Goal: Task Accomplishment & Management: Manage account settings

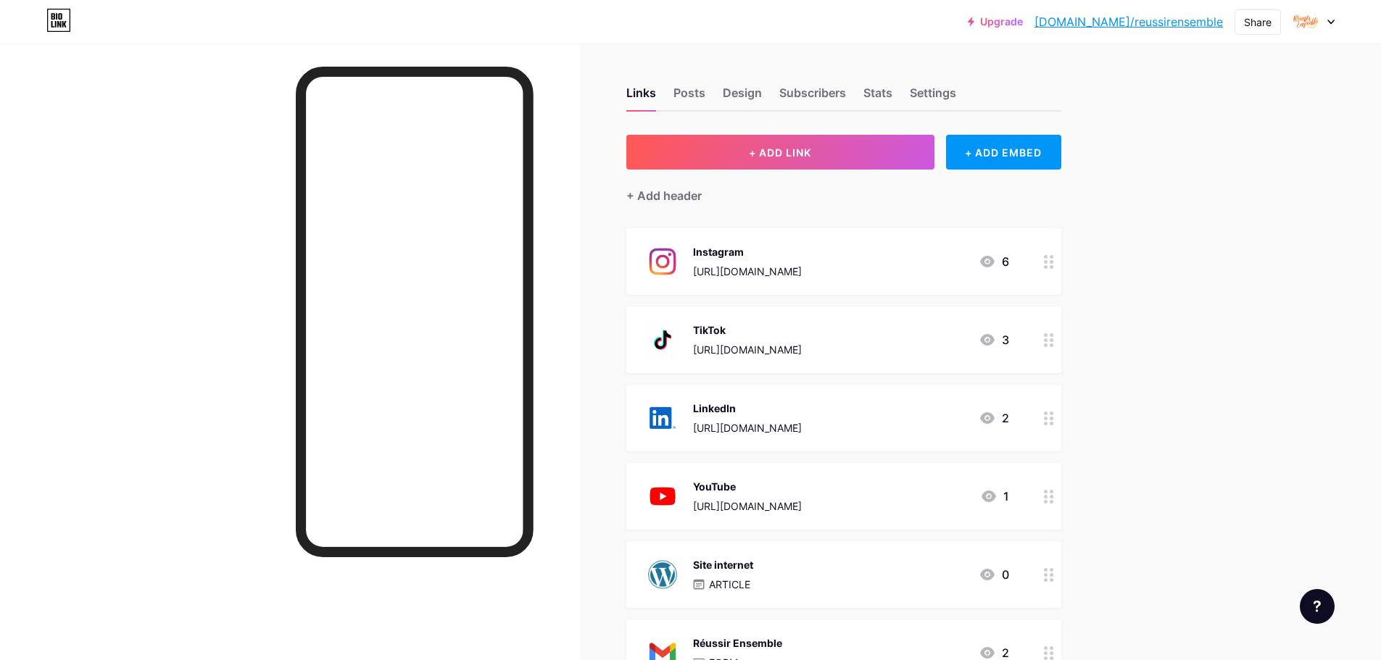
click at [802, 257] on div "Instagram" at bounding box center [747, 251] width 109 height 15
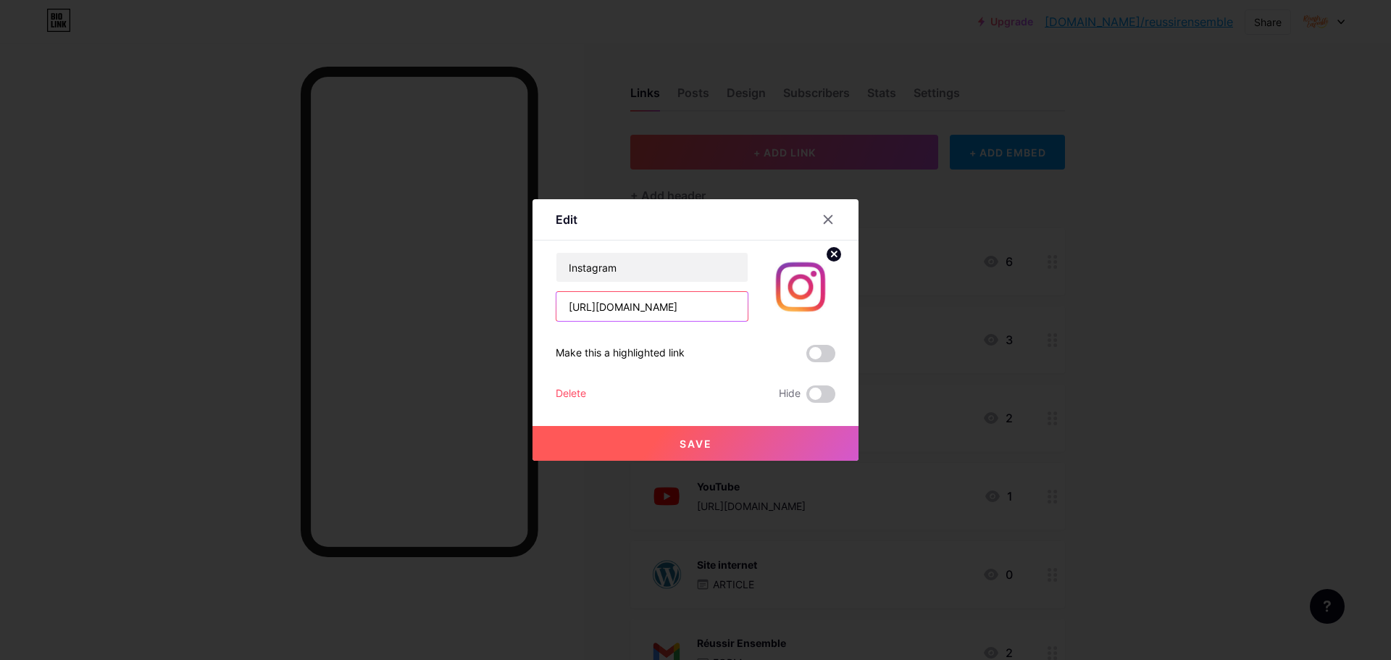
click at [684, 306] on input "[URL][DOMAIN_NAME]" at bounding box center [652, 306] width 191 height 29
click at [684, 304] on input "[URL][DOMAIN_NAME]" at bounding box center [652, 306] width 191 height 29
click at [831, 220] on icon at bounding box center [829, 220] width 12 height 12
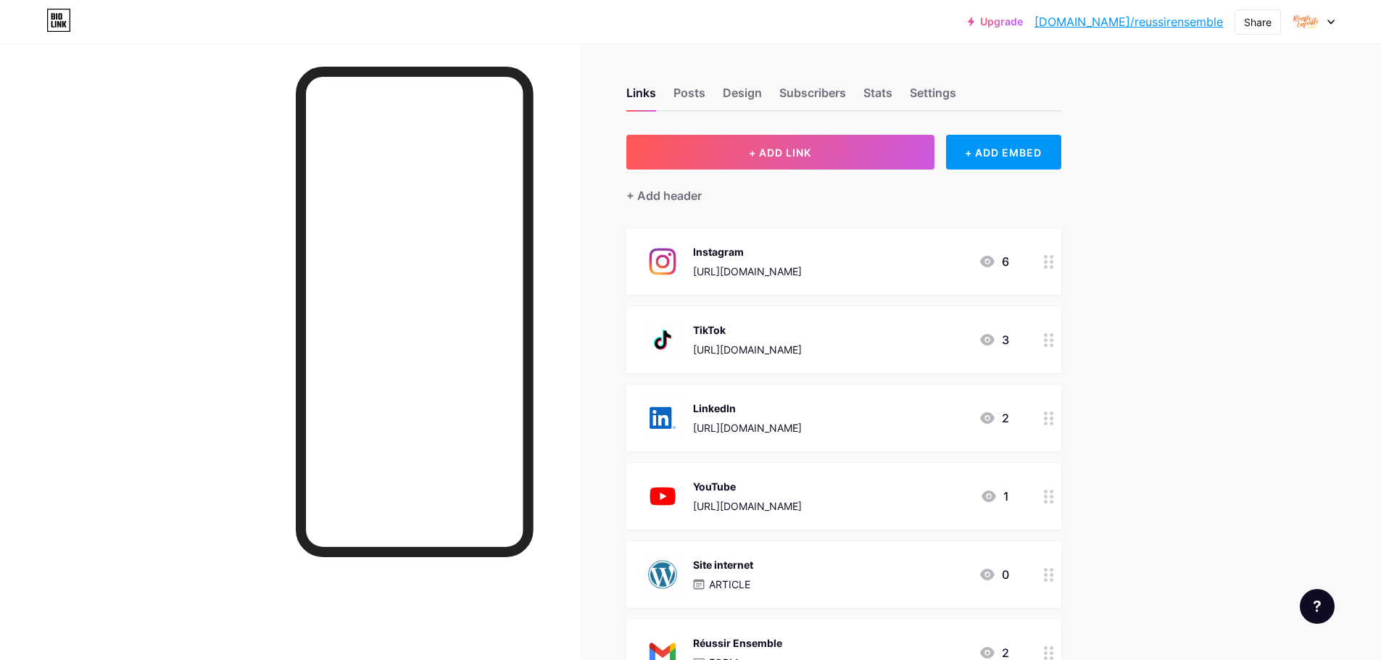
click at [765, 411] on div "LinkedIn" at bounding box center [747, 408] width 109 height 15
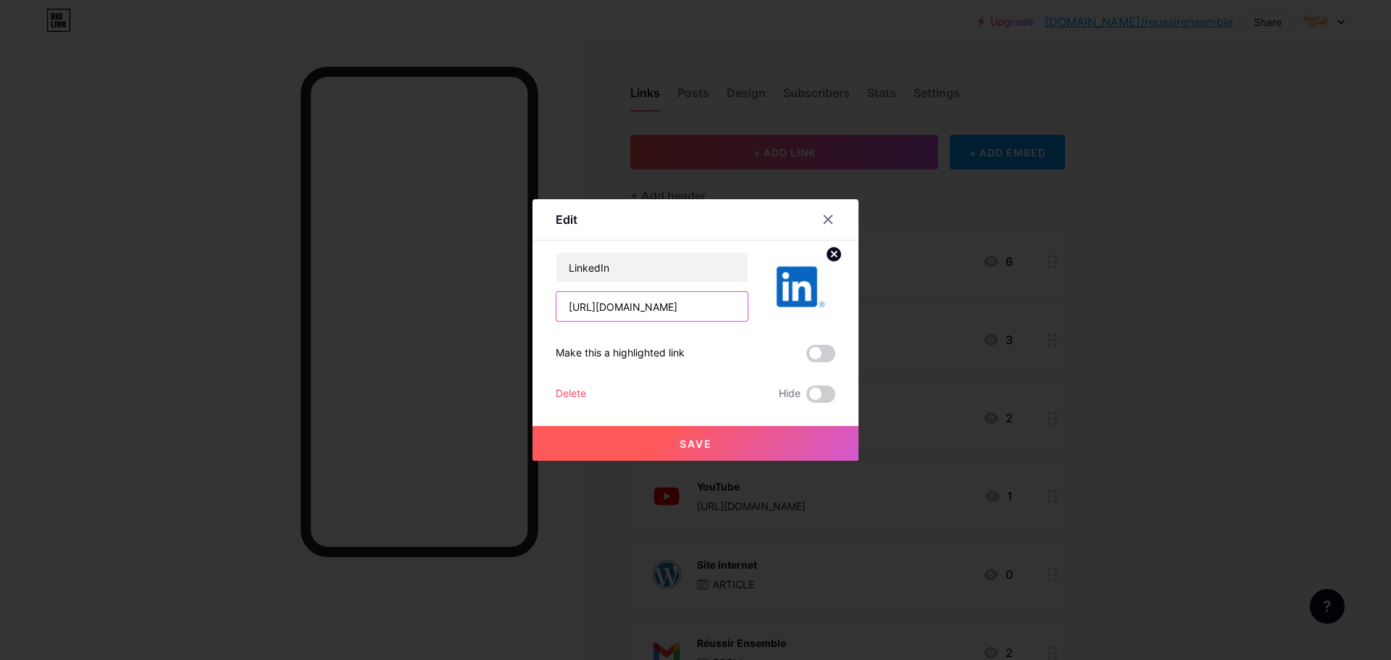
click at [691, 306] on input "[URL][DOMAIN_NAME]" at bounding box center [652, 306] width 191 height 29
